Goal: Task Accomplishment & Management: Manage account settings

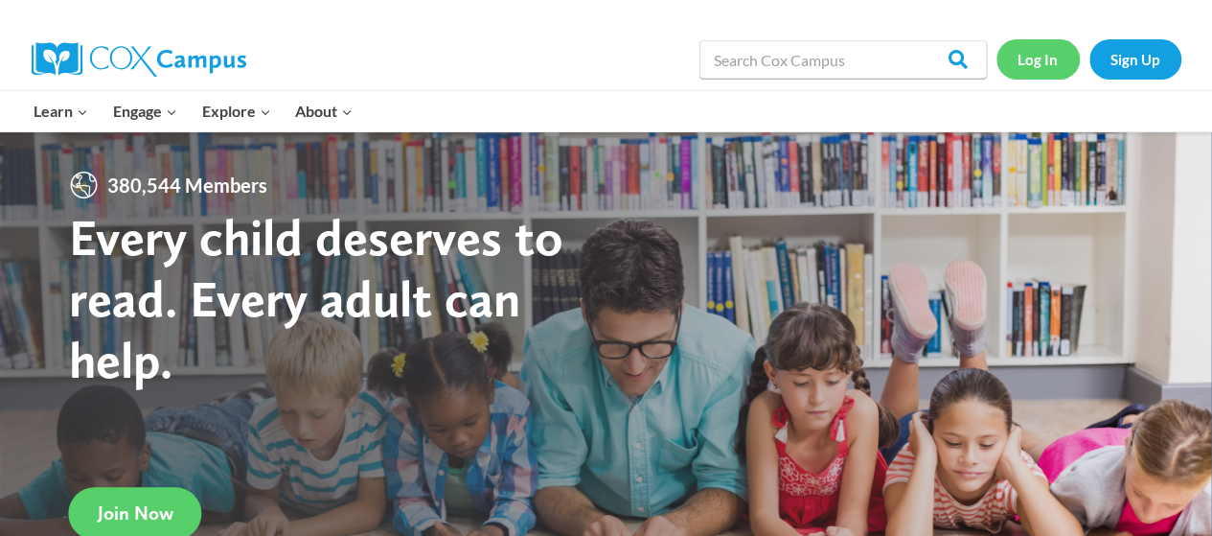
click at [1044, 44] on link "Log In" at bounding box center [1037, 58] width 83 height 39
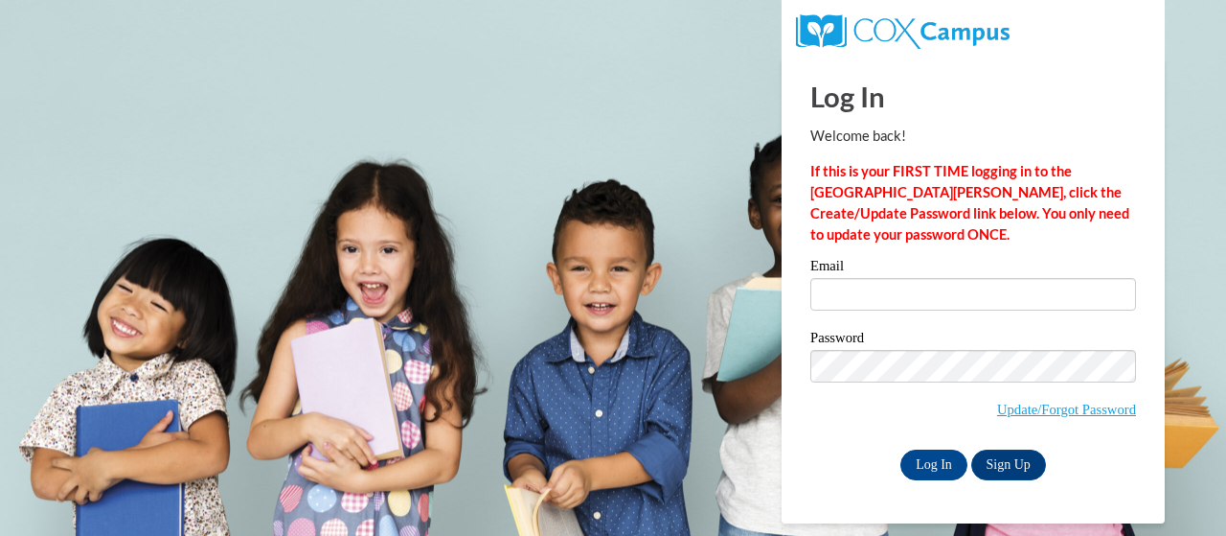
drag, startPoint x: 0, startPoint y: 0, endPoint x: 814, endPoint y: -116, distance: 822.6
click at [814, 0] on html "This site uses cookies to help improve your learning experience. By continuing …" at bounding box center [613, 268] width 1226 height 536
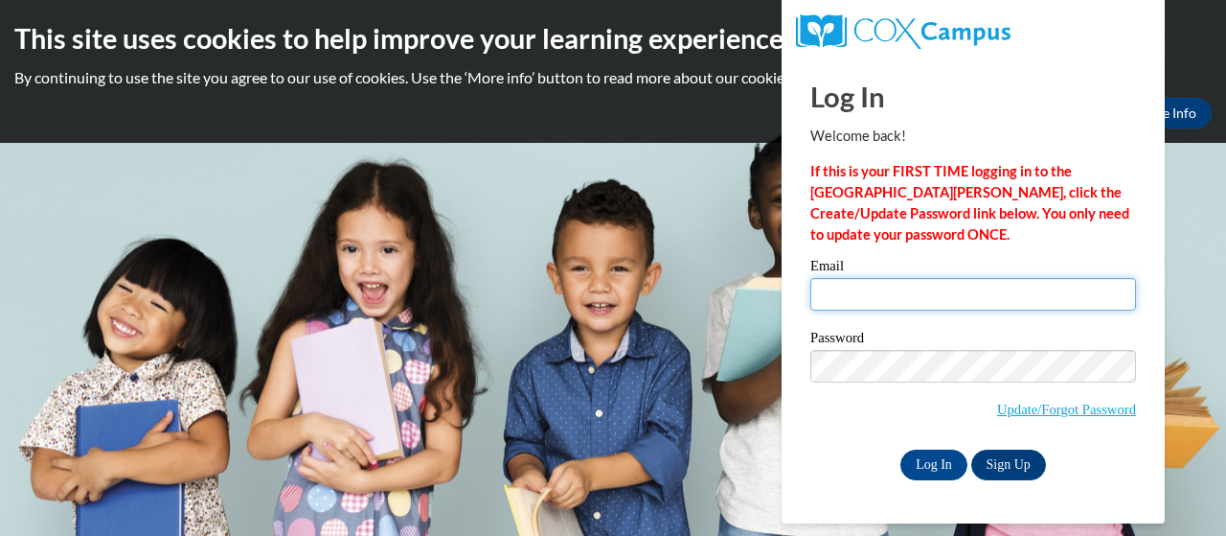
type input "presley.erika.m@muscogee.k12.ga.us"
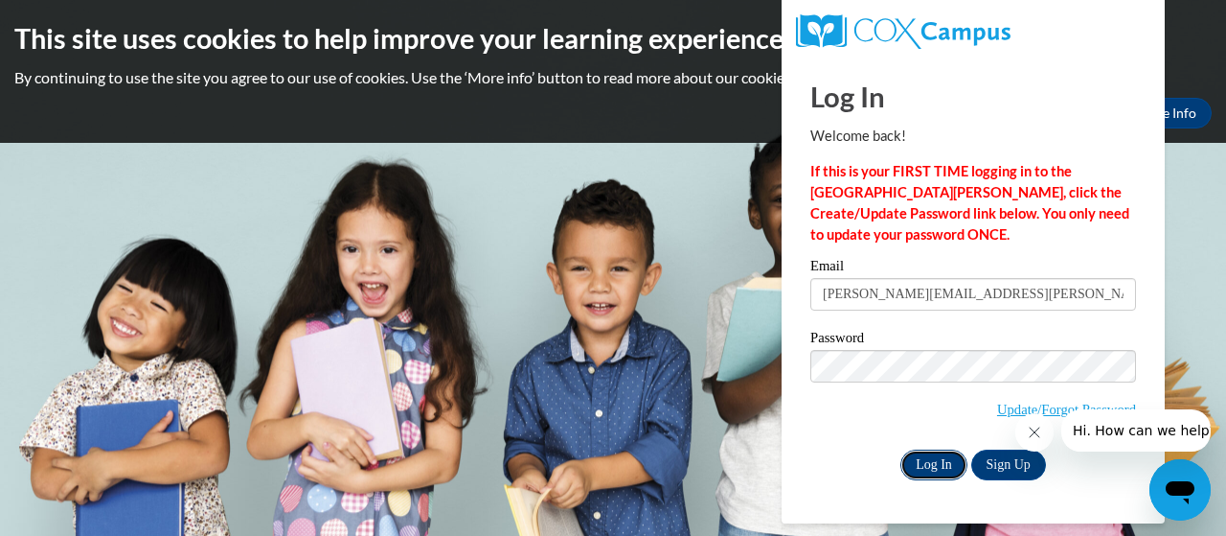
click at [941, 461] on input "Log In" at bounding box center [934, 464] width 67 height 31
